Goal: Task Accomplishment & Management: Complete application form

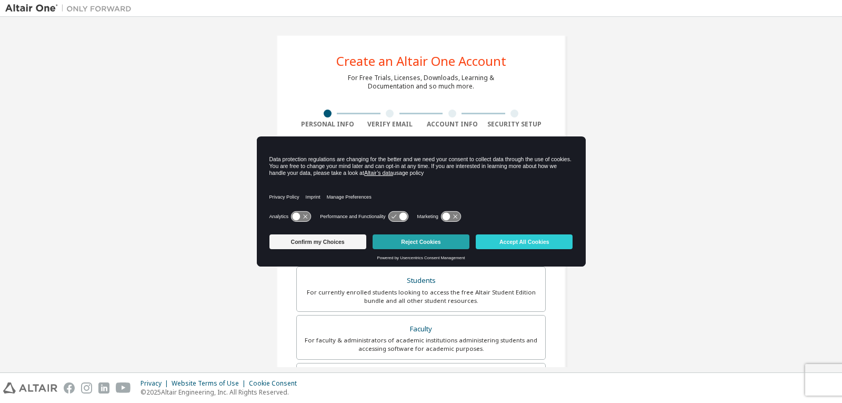
click at [399, 248] on button "Reject Cookies" at bounding box center [421, 241] width 97 height 15
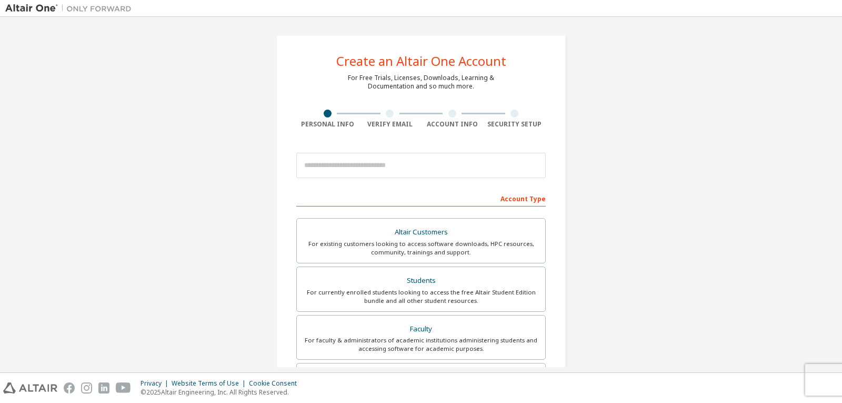
click at [399, 248] on div "For existing customers looking to access software downloads, HPC resources, com…" at bounding box center [421, 247] width 236 height 17
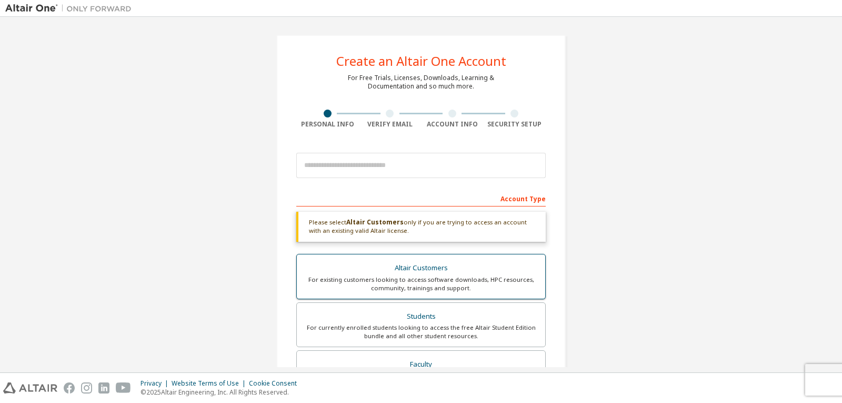
click at [399, 259] on label "Altair Customers For existing customers looking to access software downloads, H…" at bounding box center [420, 276] width 249 height 45
click at [736, 302] on div "Create an Altair One Account For Free Trials, Licenses, Downloads, Learning & D…" at bounding box center [420, 318] width 831 height 593
click at [590, 230] on div "Create an Altair One Account For Free Trials, Licenses, Downloads, Learning & D…" at bounding box center [420, 318] width 831 height 593
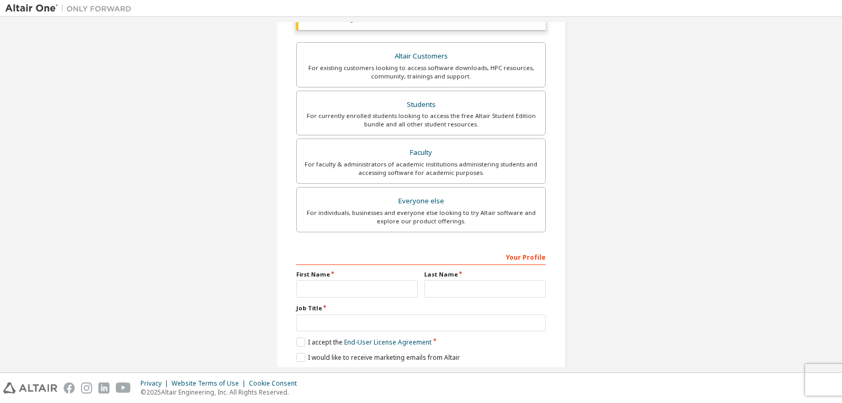
scroll to position [248, 0]
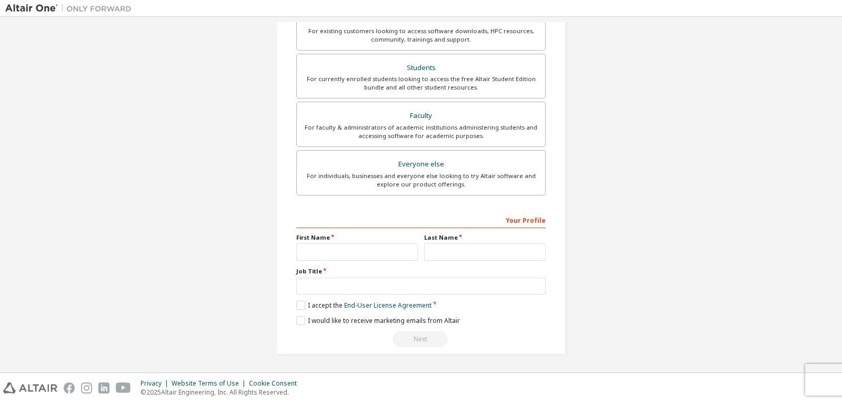
click at [772, 233] on div "Create an Altair One Account For Free Trials, Licenses, Downloads, Learning & D…" at bounding box center [420, 70] width 831 height 593
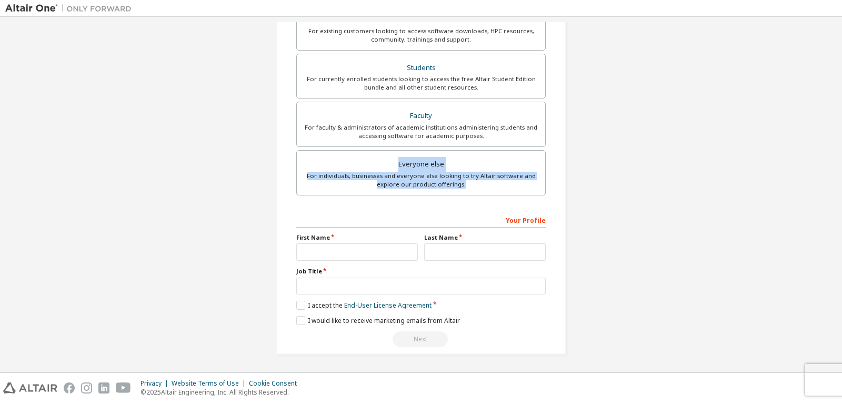
drag, startPoint x: 830, startPoint y: 193, endPoint x: 830, endPoint y: 140, distance: 52.6
click at [830, 140] on div "Create an Altair One Account For Free Trials, Licenses, Downloads, Learning & D…" at bounding box center [420, 70] width 831 height 593
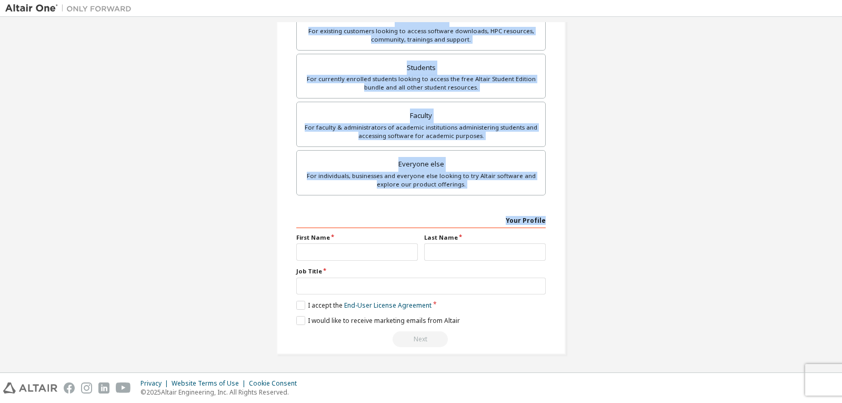
drag, startPoint x: 838, startPoint y: 217, endPoint x: 841, endPoint y: -46, distance: 262.6
click at [841, 0] on html "Create an Altair One Account For Free Trials, Licenses, Downloads, Learning & D…" at bounding box center [421, 201] width 842 height 403
click at [628, 174] on div "Create an Altair One Account For Free Trials, Licenses, Downloads, Learning & D…" at bounding box center [420, 70] width 831 height 593
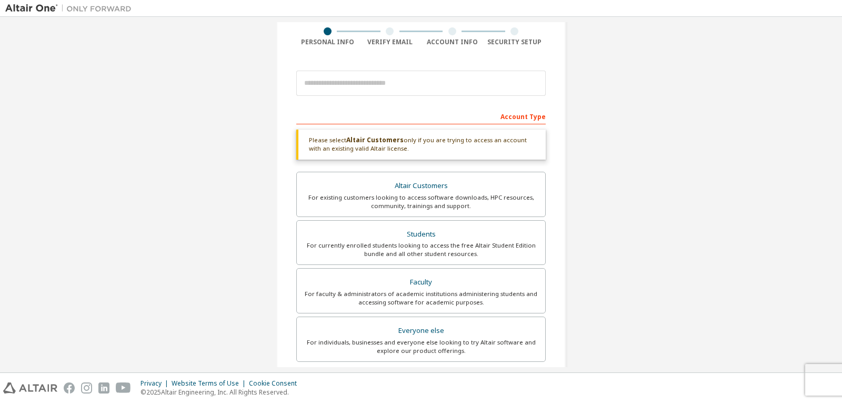
scroll to position [0, 0]
